Goal: Task Accomplishment & Management: Manage account settings

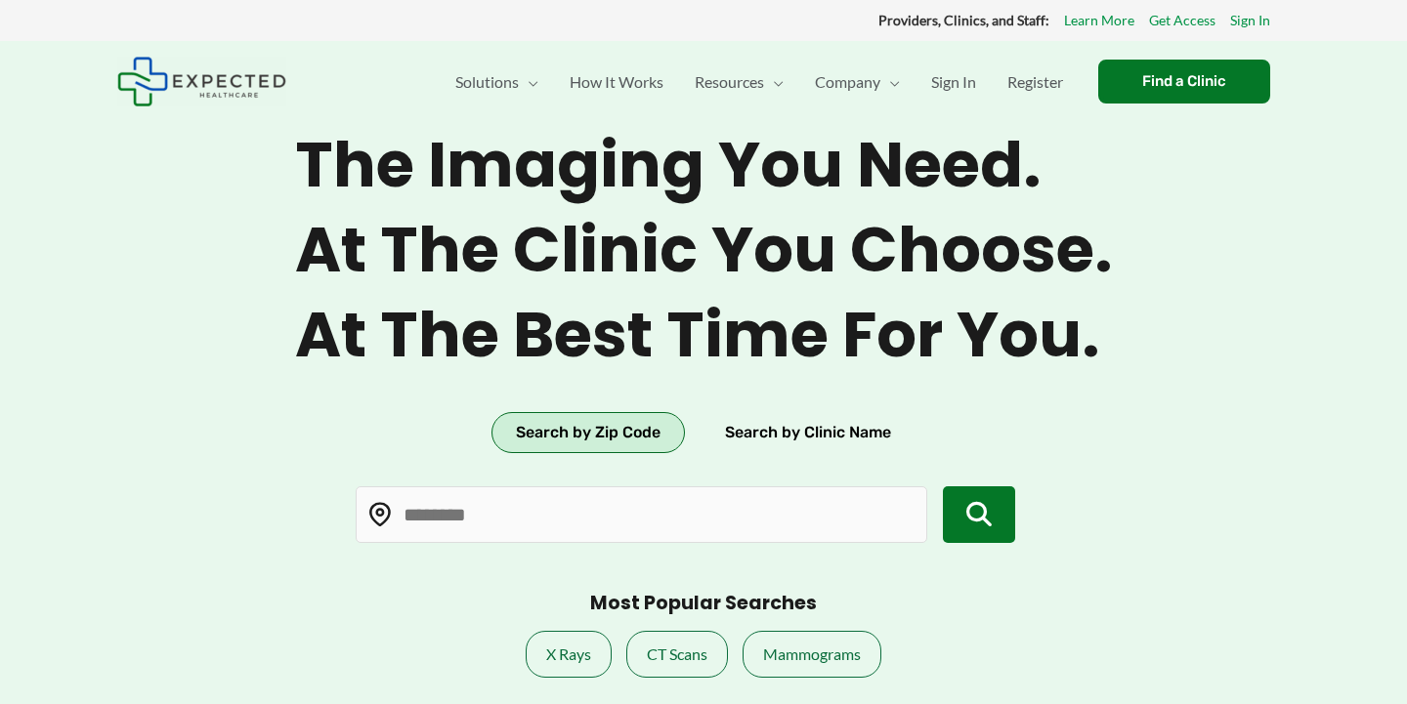
type input "*****"
click at [951, 86] on span "Sign In" at bounding box center [953, 82] width 45 height 68
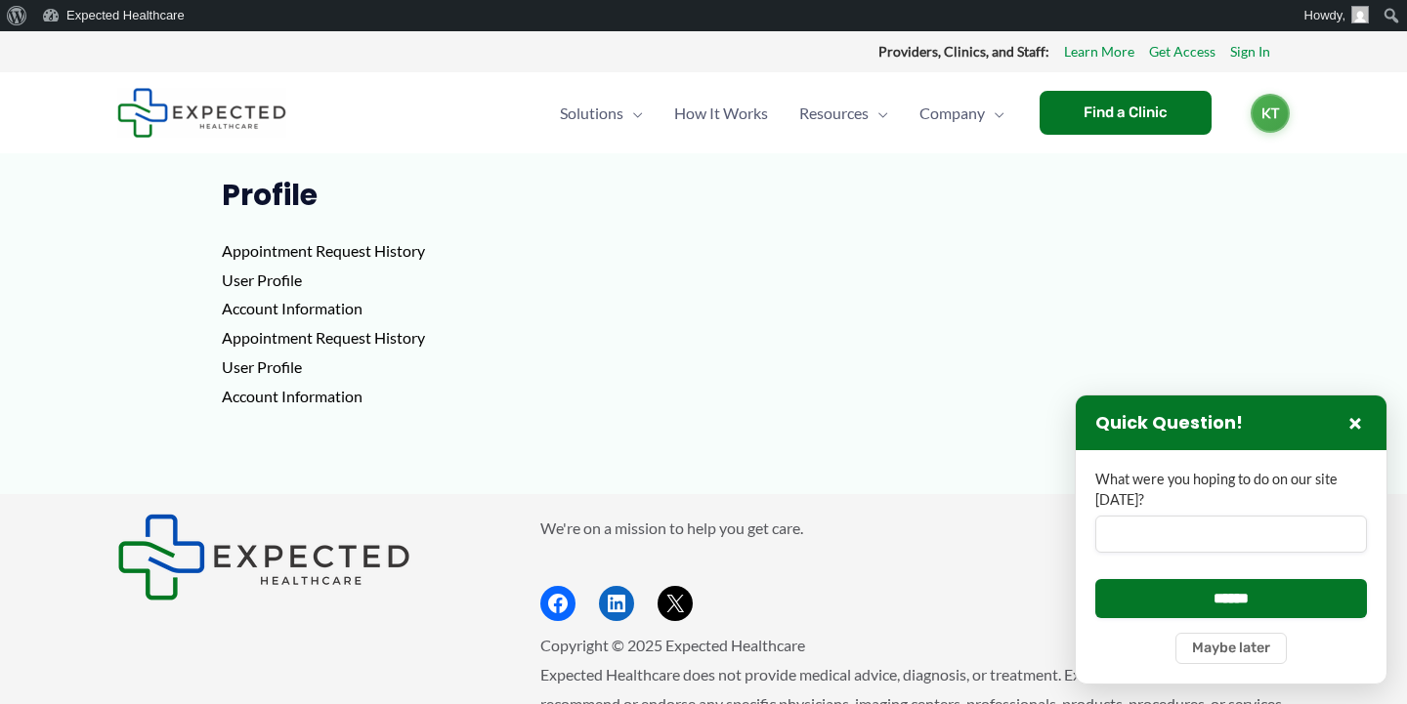
click at [260, 246] on p "Appointment Request History User Profile Account Information Appointment Reques…" at bounding box center [704, 323] width 964 height 174
click at [249, 289] on p "Appointment Request History User Profile Account Information Appointment Reques…" at bounding box center [704, 323] width 964 height 174
click at [249, 279] on p "Appointment Request History User Profile Account Information Appointment Reques…" at bounding box center [704, 323] width 964 height 174
click at [246, 302] on p "Appointment Request History User Profile Account Information Appointment Reques…" at bounding box center [704, 323] width 964 height 174
click at [245, 331] on p "Appointment Request History User Profile Account Information Appointment Reques…" at bounding box center [704, 323] width 964 height 174
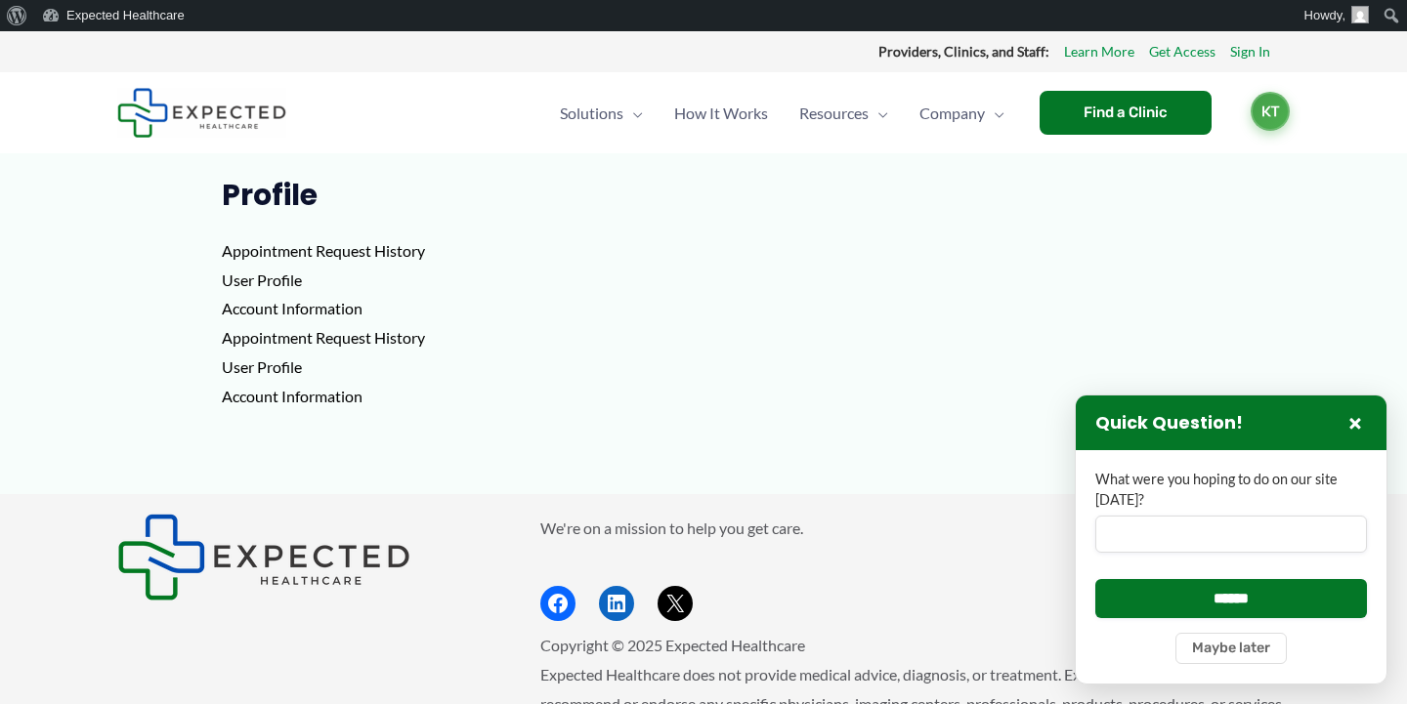
click at [1282, 108] on span "KT" at bounding box center [1269, 111] width 39 height 39
click at [1239, 168] on link "Profile" at bounding box center [1221, 171] width 135 height 45
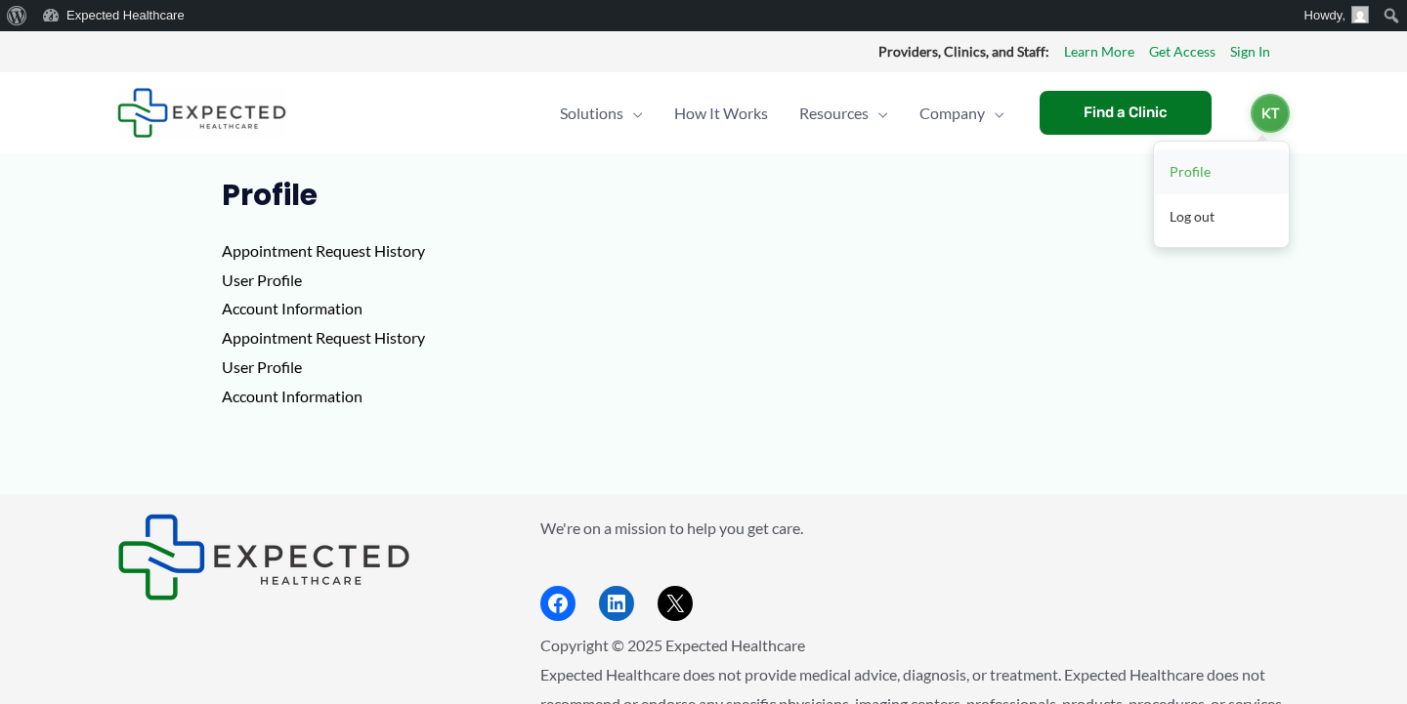
click at [1208, 165] on link "Profile" at bounding box center [1221, 171] width 135 height 45
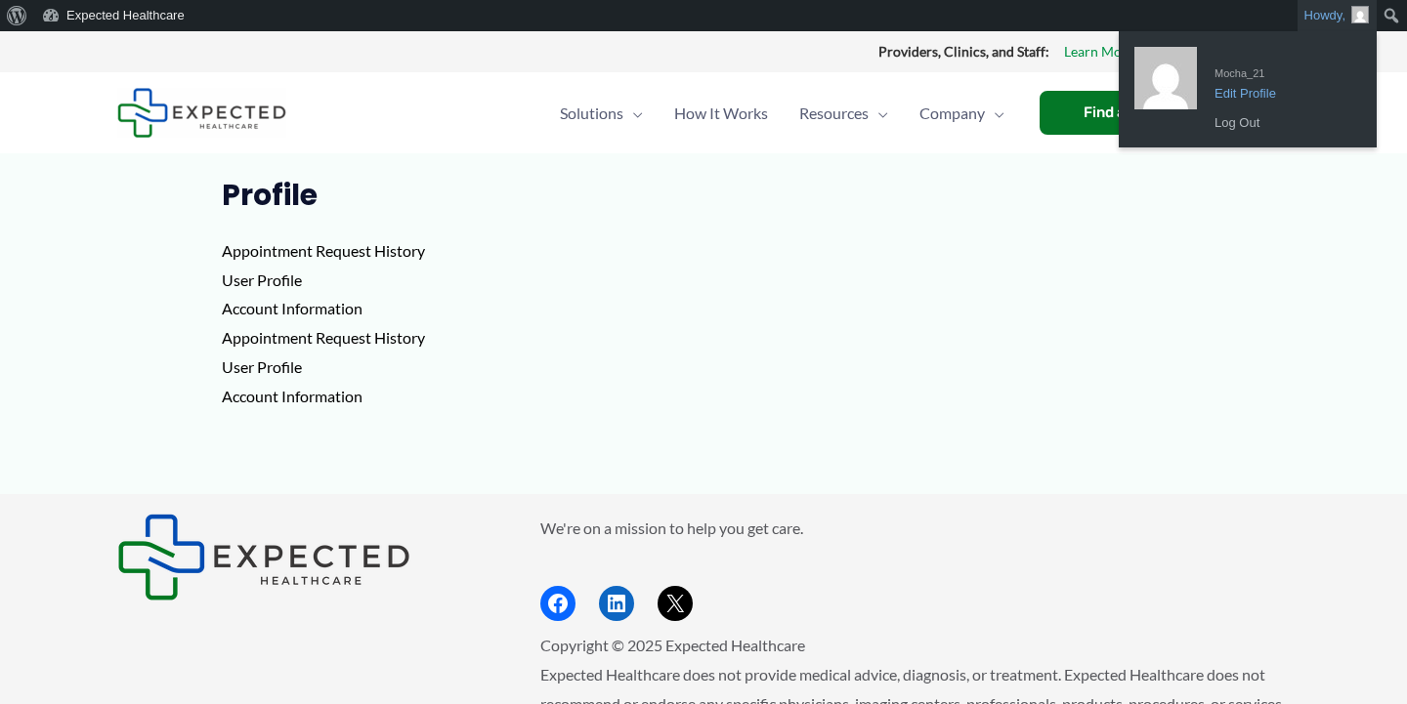
click at [1234, 74] on span "Mocha_21" at bounding box center [1282, 70] width 137 height 18
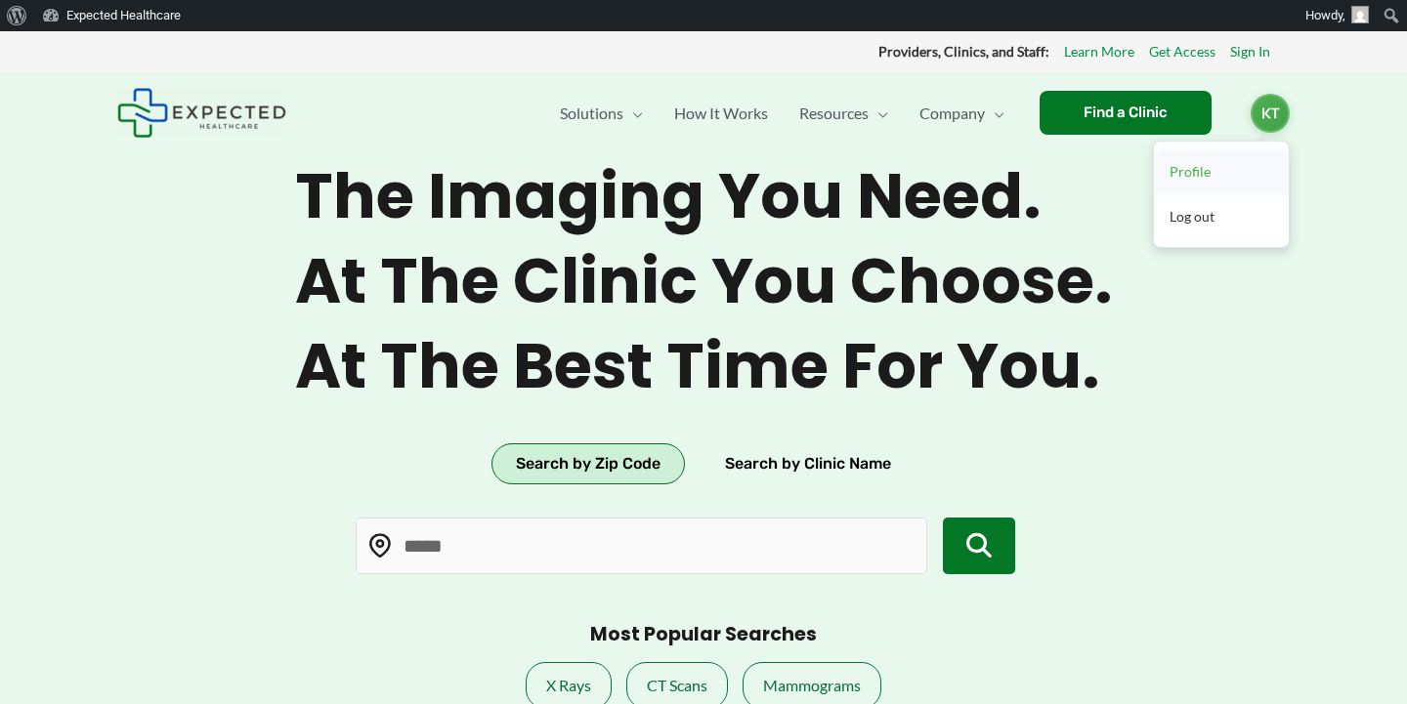
click at [1195, 172] on link "Profile" at bounding box center [1221, 171] width 135 height 45
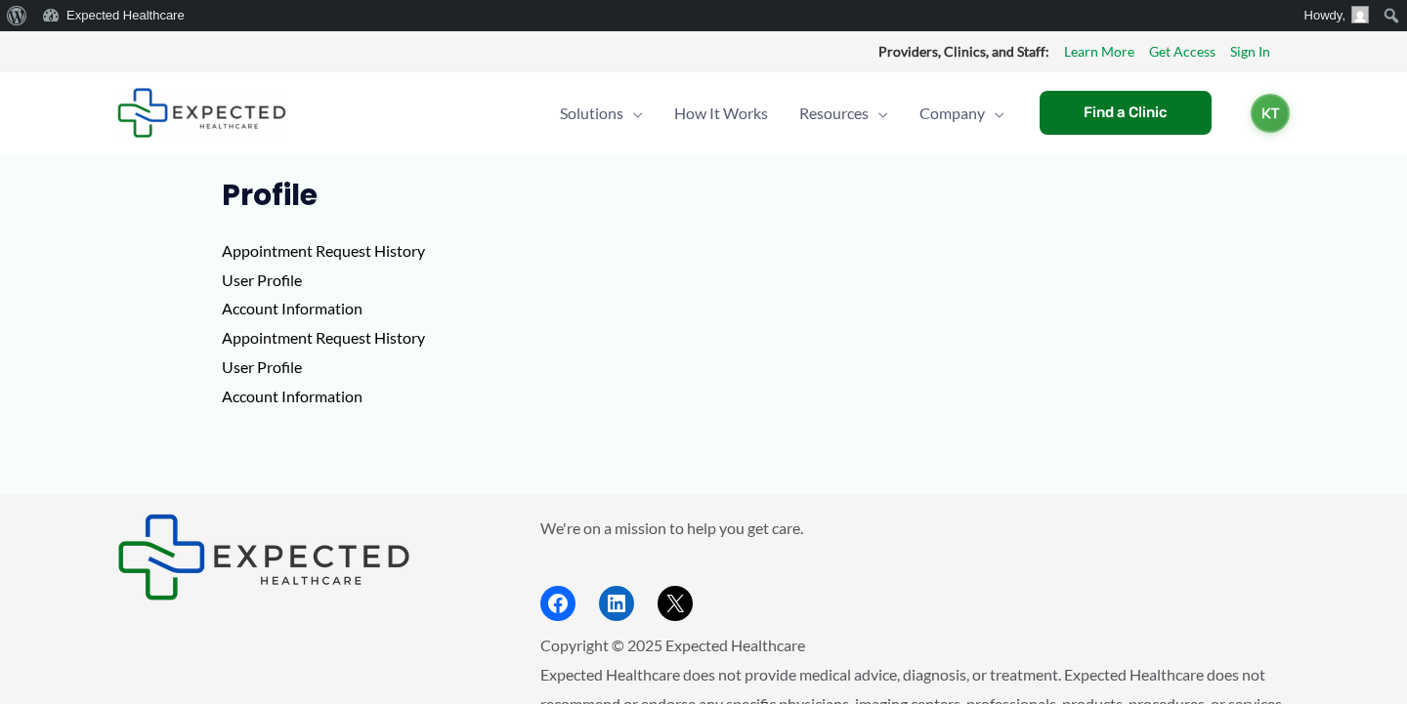
click at [284, 276] on p "Appointment Request History User Profile Account Information Appointment Reques…" at bounding box center [704, 323] width 964 height 174
click at [153, 117] on img at bounding box center [201, 113] width 169 height 50
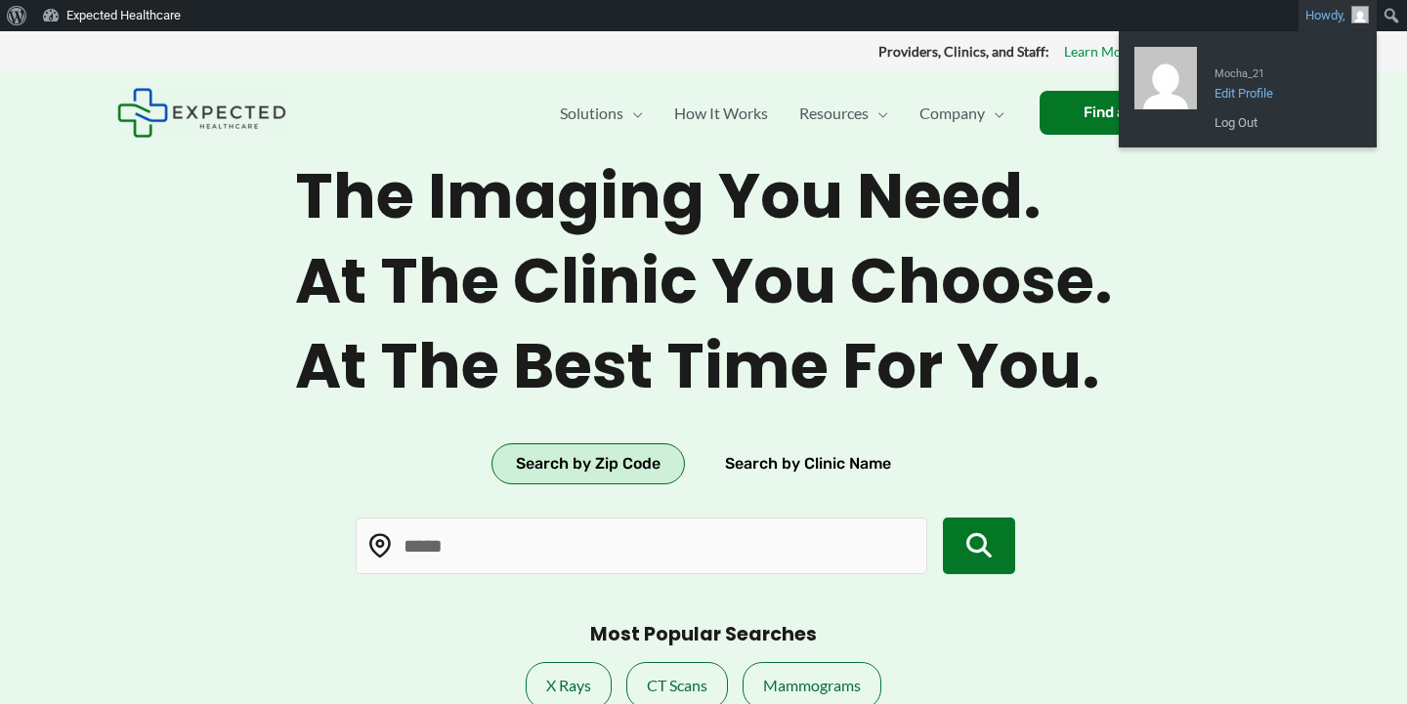
click at [1245, 86] on span "Edit Profile" at bounding box center [1282, 87] width 137 height 18
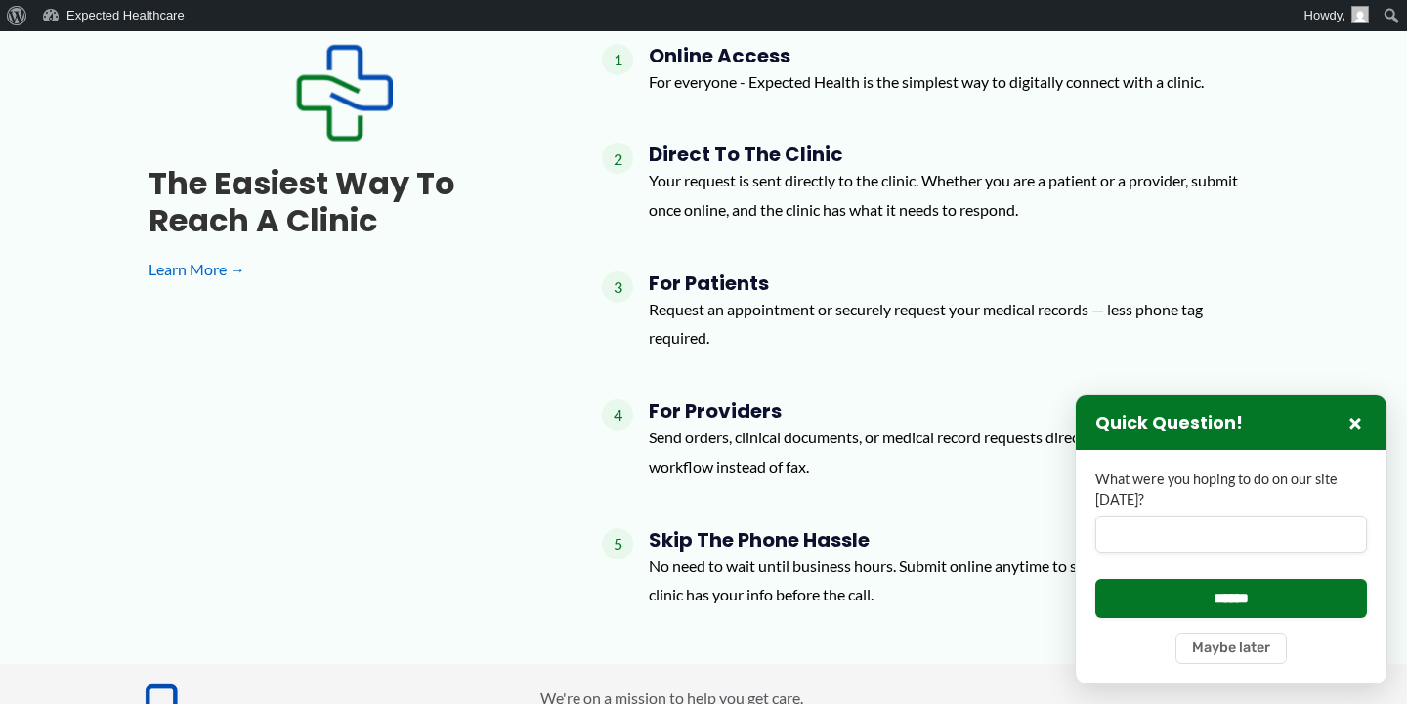
scroll to position [1687, 0]
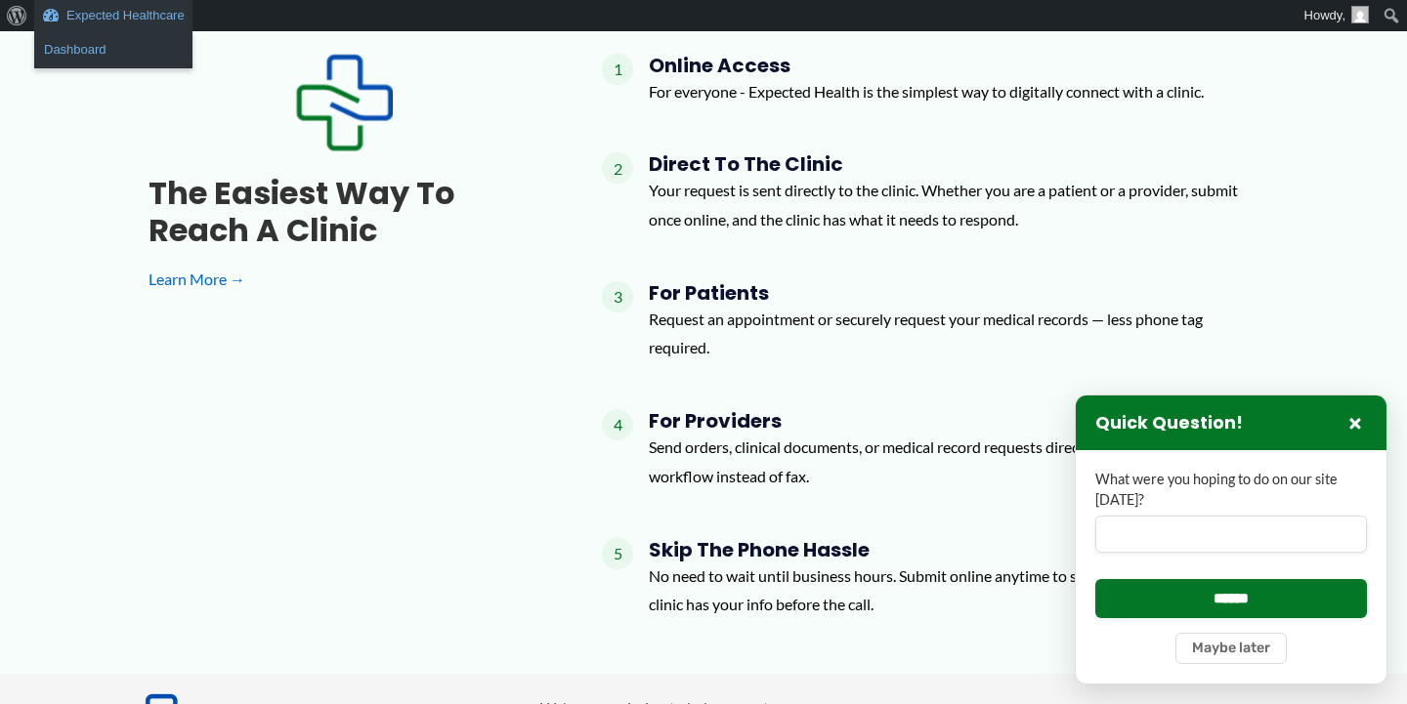
click at [122, 51] on link "Dashboard" at bounding box center [113, 49] width 158 height 25
